Goal: Task Accomplishment & Management: Manage account settings

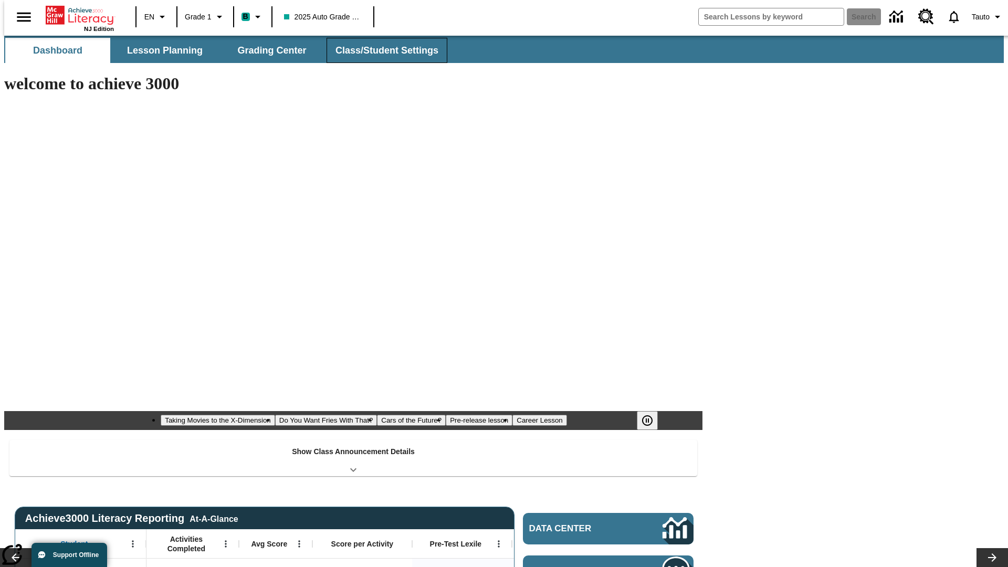
click at [381, 50] on button "Class/Student Settings" at bounding box center [387, 50] width 121 height 25
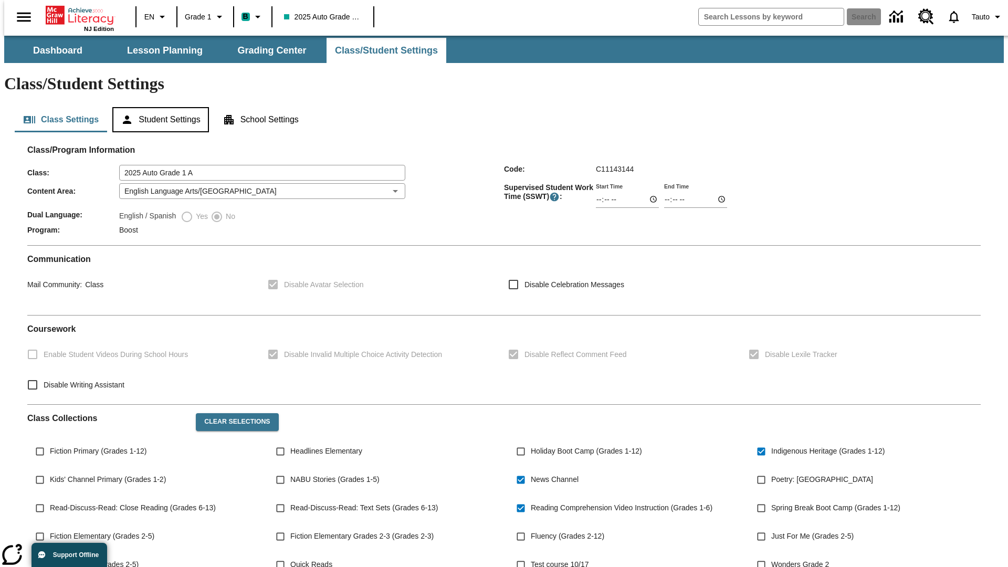
click at [158, 107] on button "Student Settings" at bounding box center [160, 119] width 96 height 25
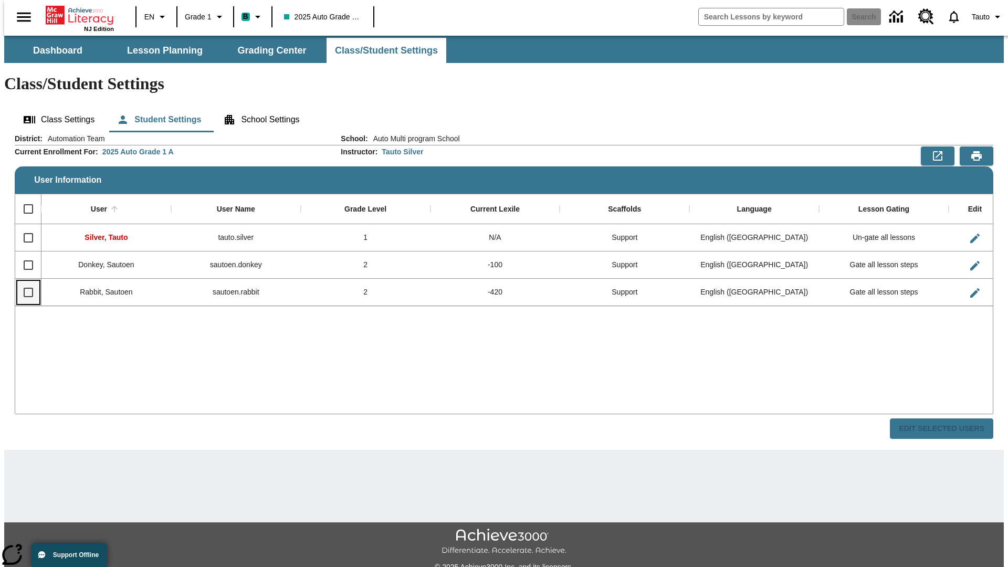
click at [24, 281] on input "Select row" at bounding box center [28, 292] width 22 height 22
checkbox input "true"
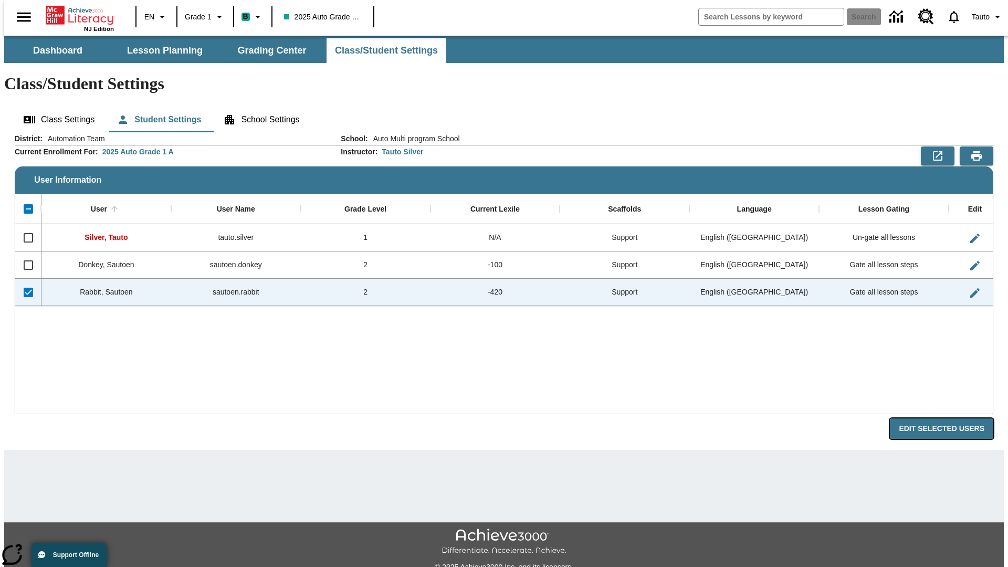
click at [950, 418] on button "Edit Selected Users" at bounding box center [941, 428] width 103 height 20
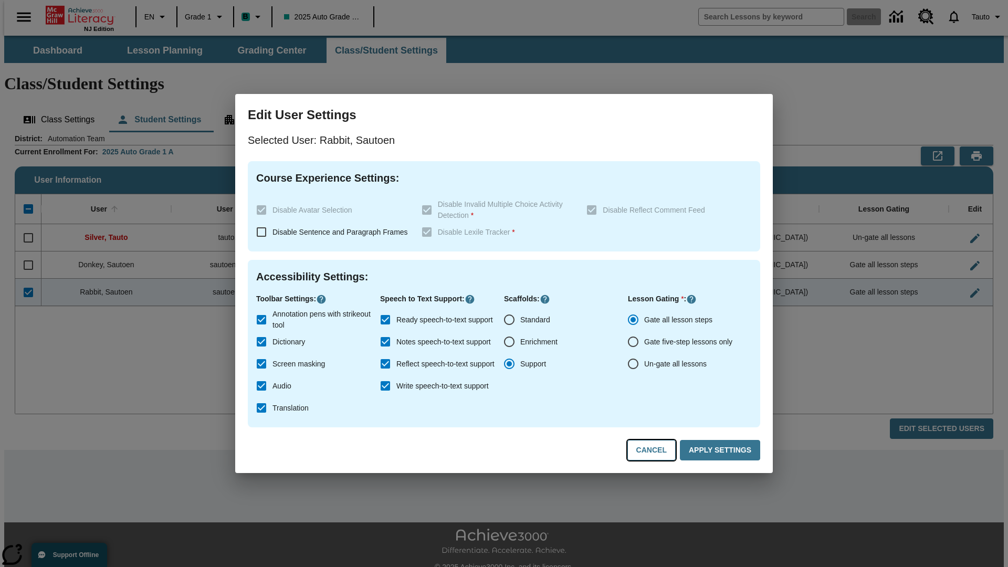
click at [656, 450] on button "Cancel" at bounding box center [651, 450] width 48 height 20
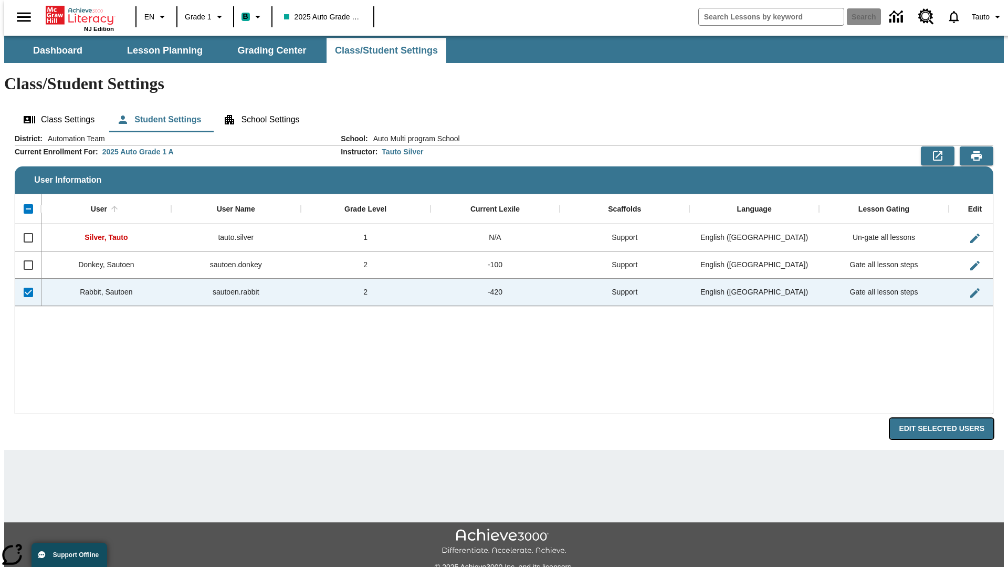
click at [950, 418] on button "Edit Selected Users" at bounding box center [941, 428] width 103 height 20
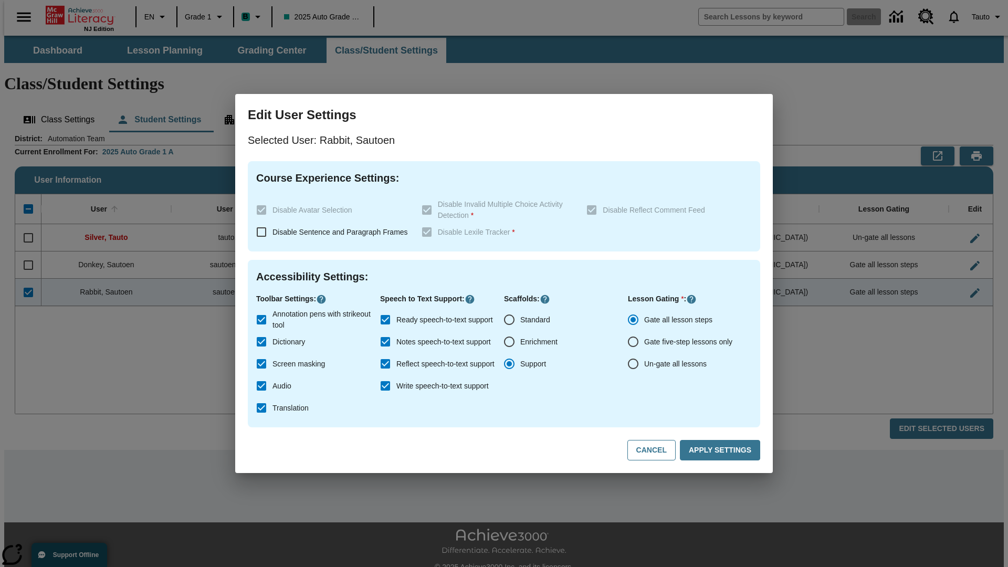
click at [385, 320] on input "Ready speech-to-text support" at bounding box center [385, 320] width 22 height 22
checkbox input "false"
click at [722, 450] on button "Apply Settings" at bounding box center [720, 450] width 80 height 20
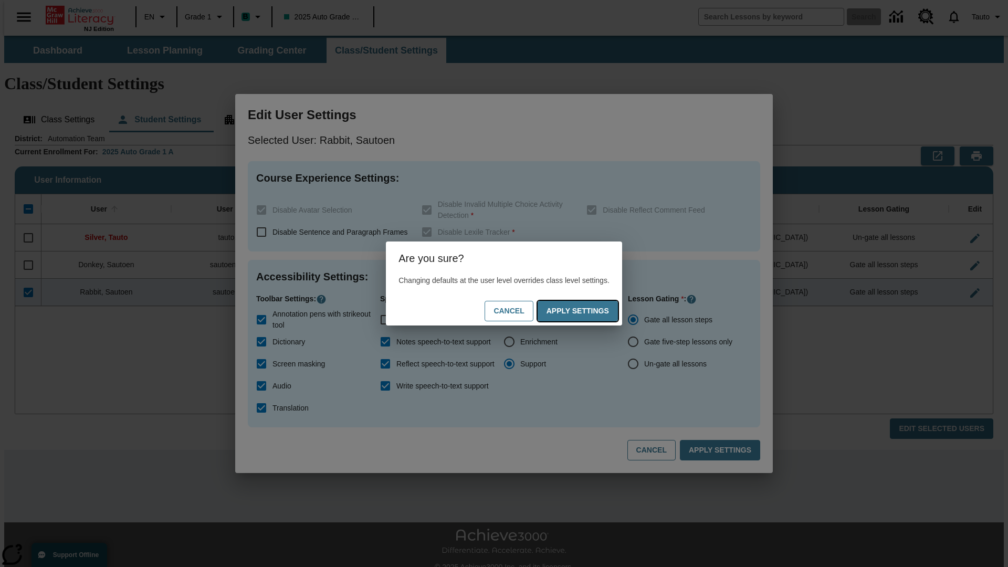
click at [588, 311] on button "Apply Settings" at bounding box center [578, 311] width 80 height 20
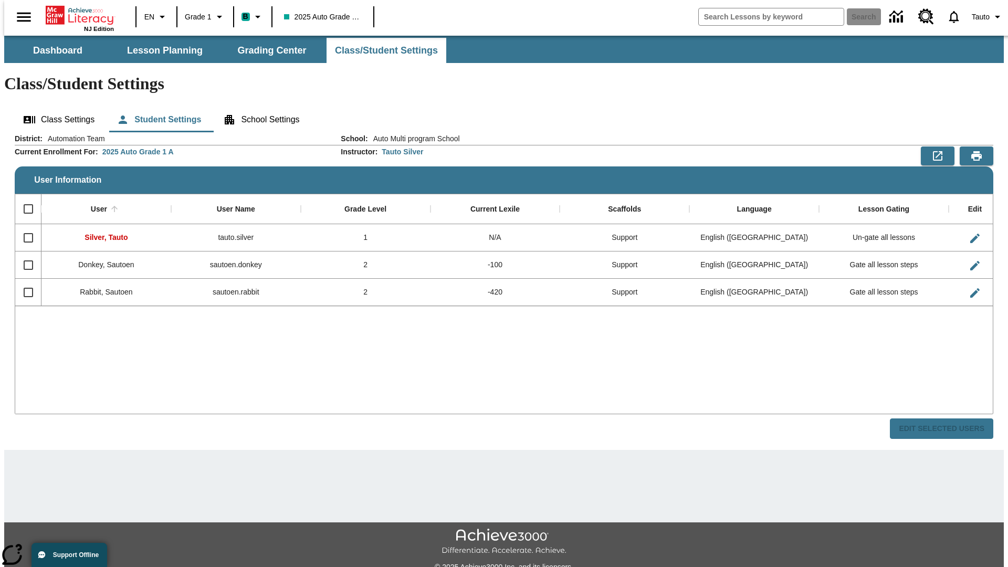
checkbox input "false"
click at [24, 281] on input "Select row" at bounding box center [28, 292] width 22 height 22
checkbox input "true"
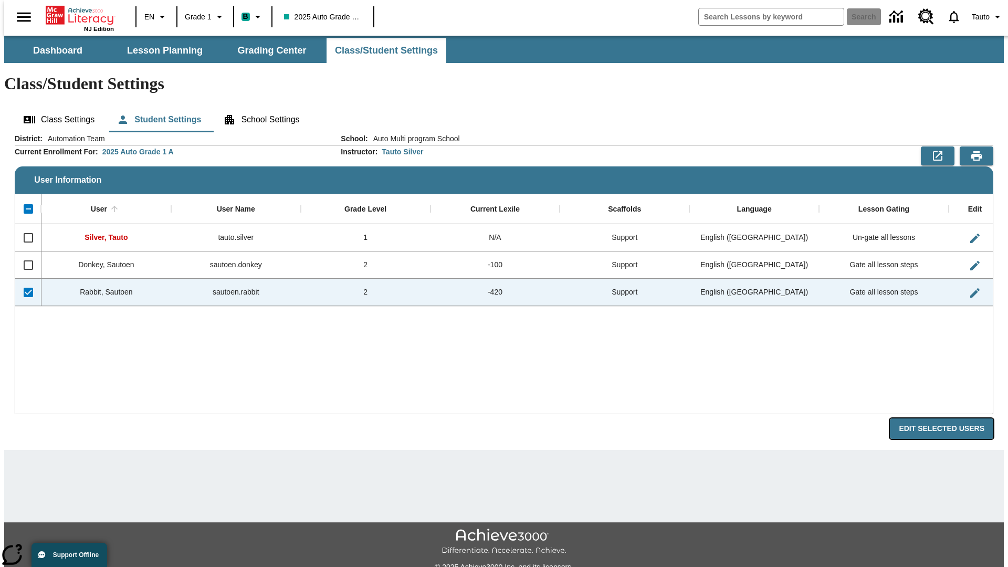
click at [950, 418] on button "Edit Selected Users" at bounding box center [941, 428] width 103 height 20
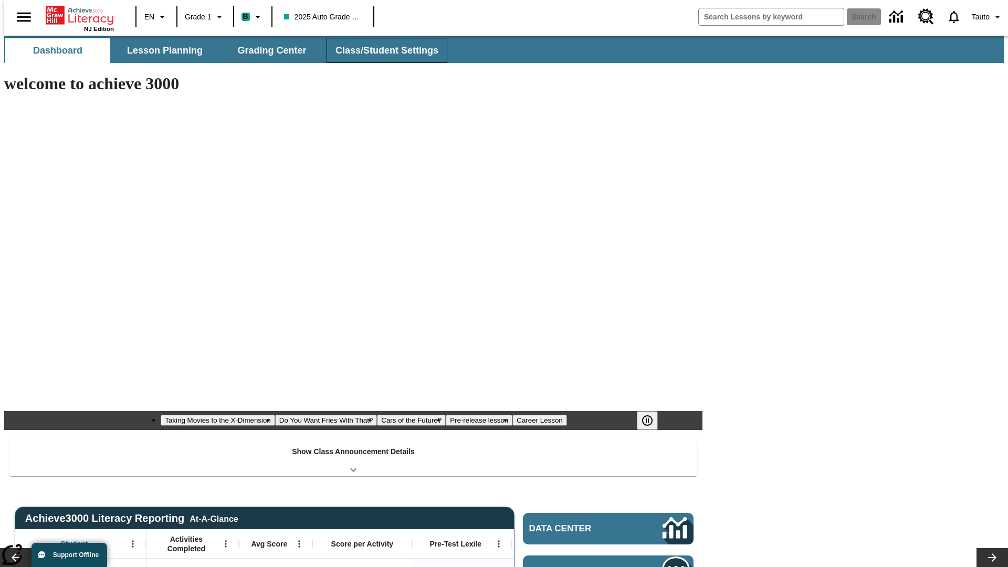
click at [381, 50] on button "Class/Student Settings" at bounding box center [387, 50] width 121 height 25
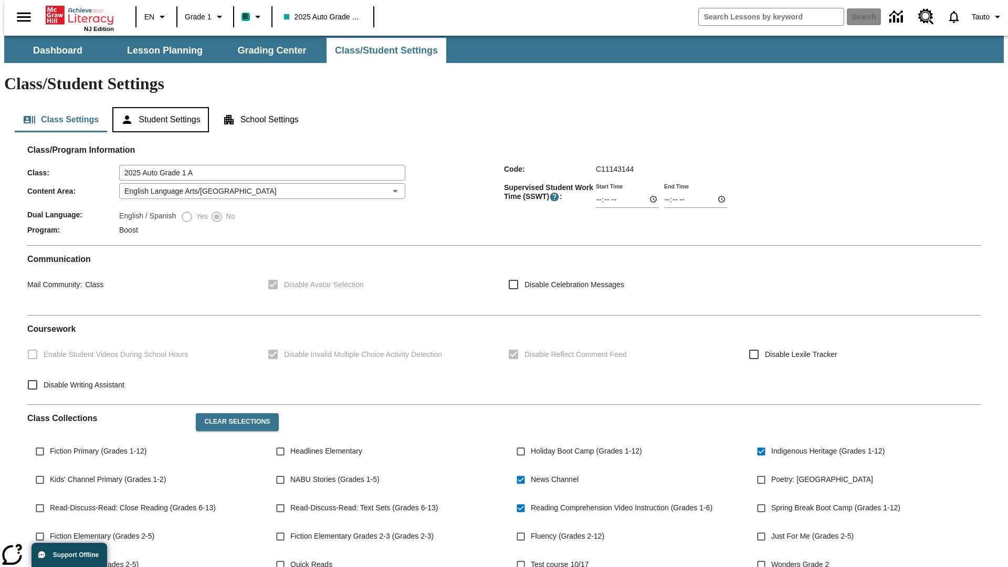
click at [158, 107] on button "Student Settings" at bounding box center [160, 119] width 96 height 25
